Goal: Navigation & Orientation: Find specific page/section

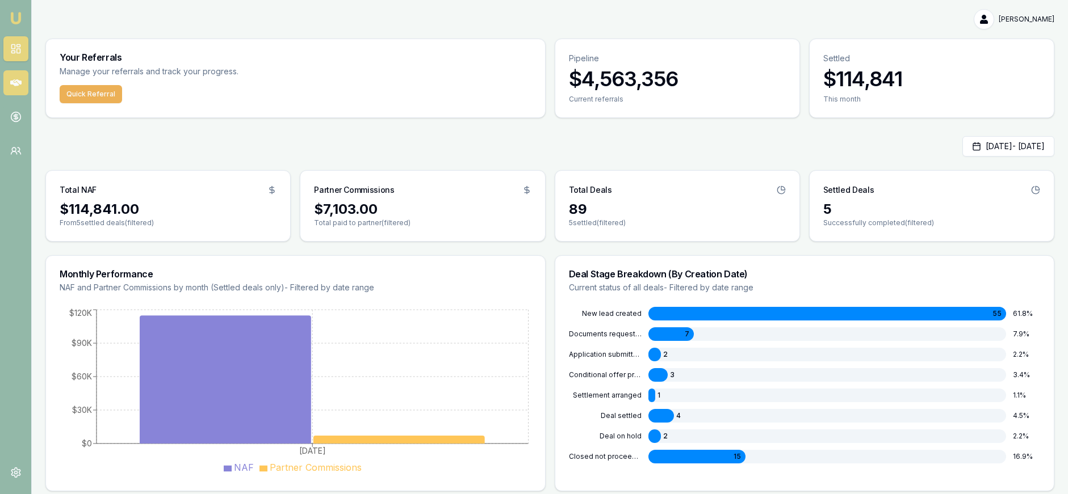
click at [24, 79] on link at bounding box center [15, 82] width 25 height 25
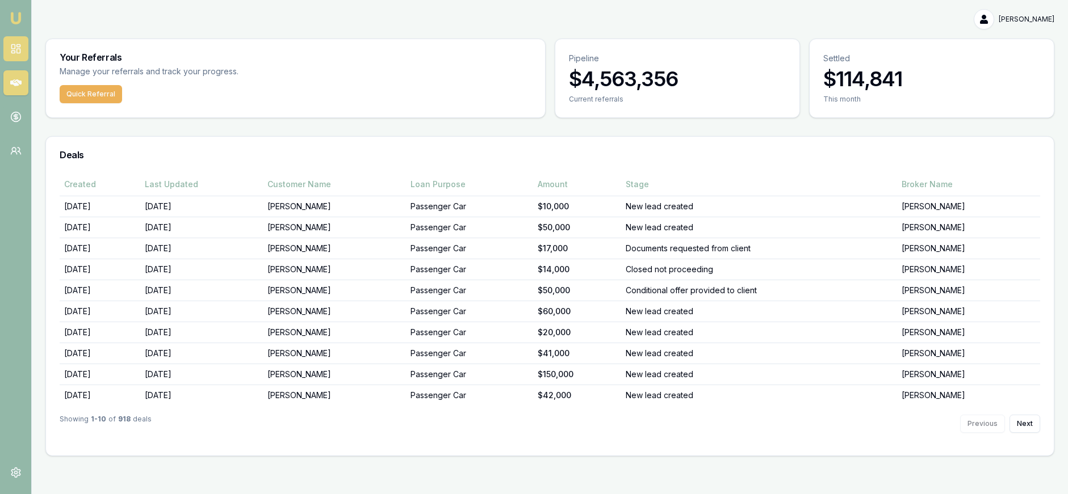
drag, startPoint x: 14, startPoint y: 48, endPoint x: 28, endPoint y: 52, distance: 14.2
click at [14, 49] on rect at bounding box center [12, 47] width 3 height 5
